Goal: Task Accomplishment & Management: Manage account settings

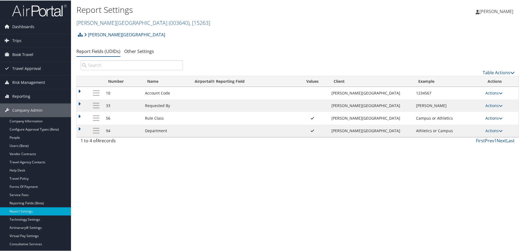
click at [485, 116] on link "Actions" at bounding box center [493, 117] width 17 height 5
click at [296, 120] on td at bounding box center [243, 117] width 106 height 13
click at [435, 116] on td "Campus or Athletics" at bounding box center [447, 117] width 69 height 13
click at [489, 116] on link "Actions" at bounding box center [493, 117] width 17 height 5
click at [461, 124] on link "Update Report Field Values" at bounding box center [467, 125] width 59 height 9
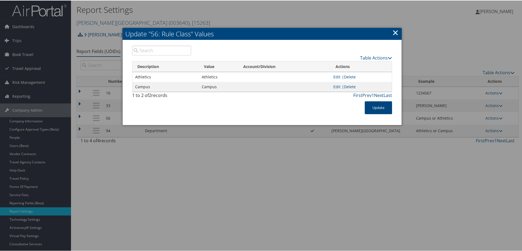
click at [231, 217] on div at bounding box center [262, 125] width 524 height 251
drag, startPoint x: 393, startPoint y: 32, endPoint x: 237, endPoint y: 5, distance: 158.4
click at [393, 32] on link "×" at bounding box center [395, 31] width 6 height 11
